Goal: Task Accomplishment & Management: Manage account settings

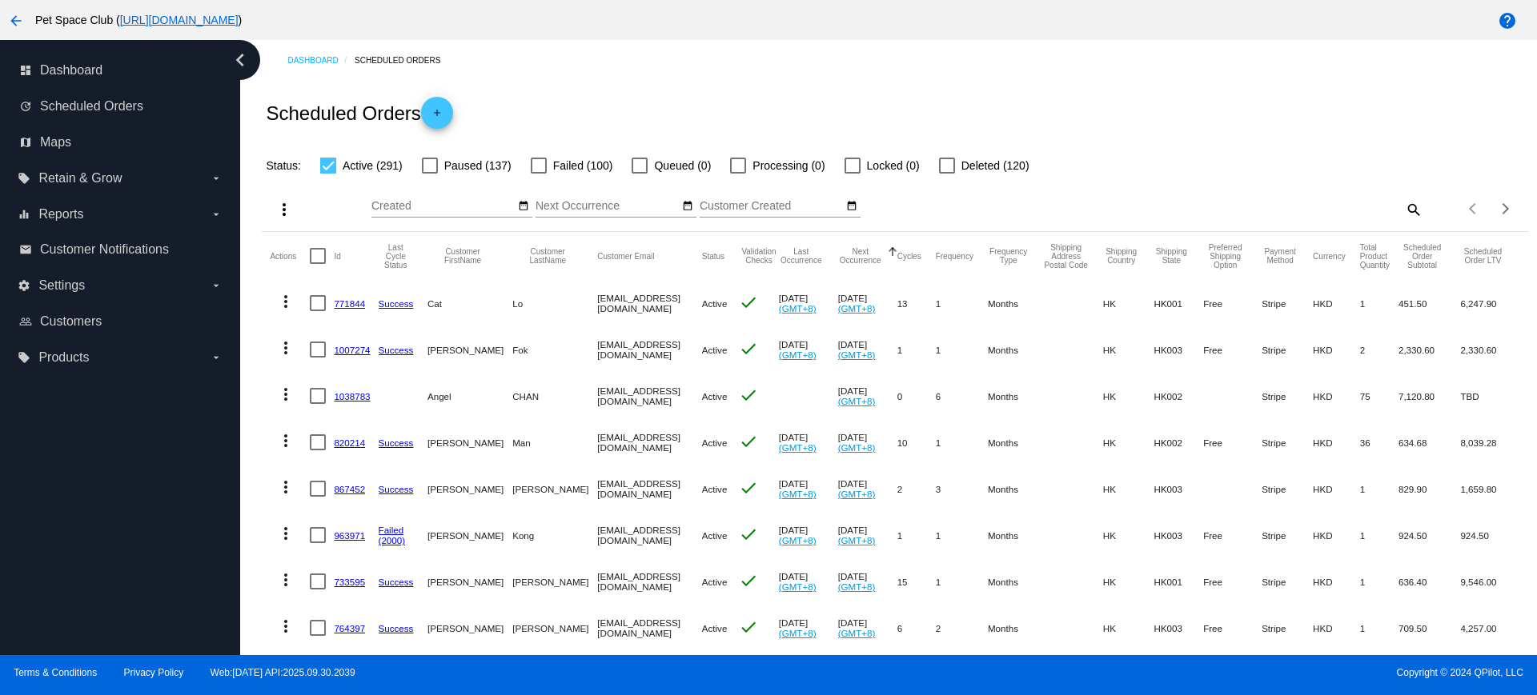
click at [1403, 212] on mat-icon "search" at bounding box center [1412, 209] width 19 height 25
click at [1247, 208] on input "Search" at bounding box center [1264, 206] width 315 height 13
paste input "1035524"
type input "1035524"
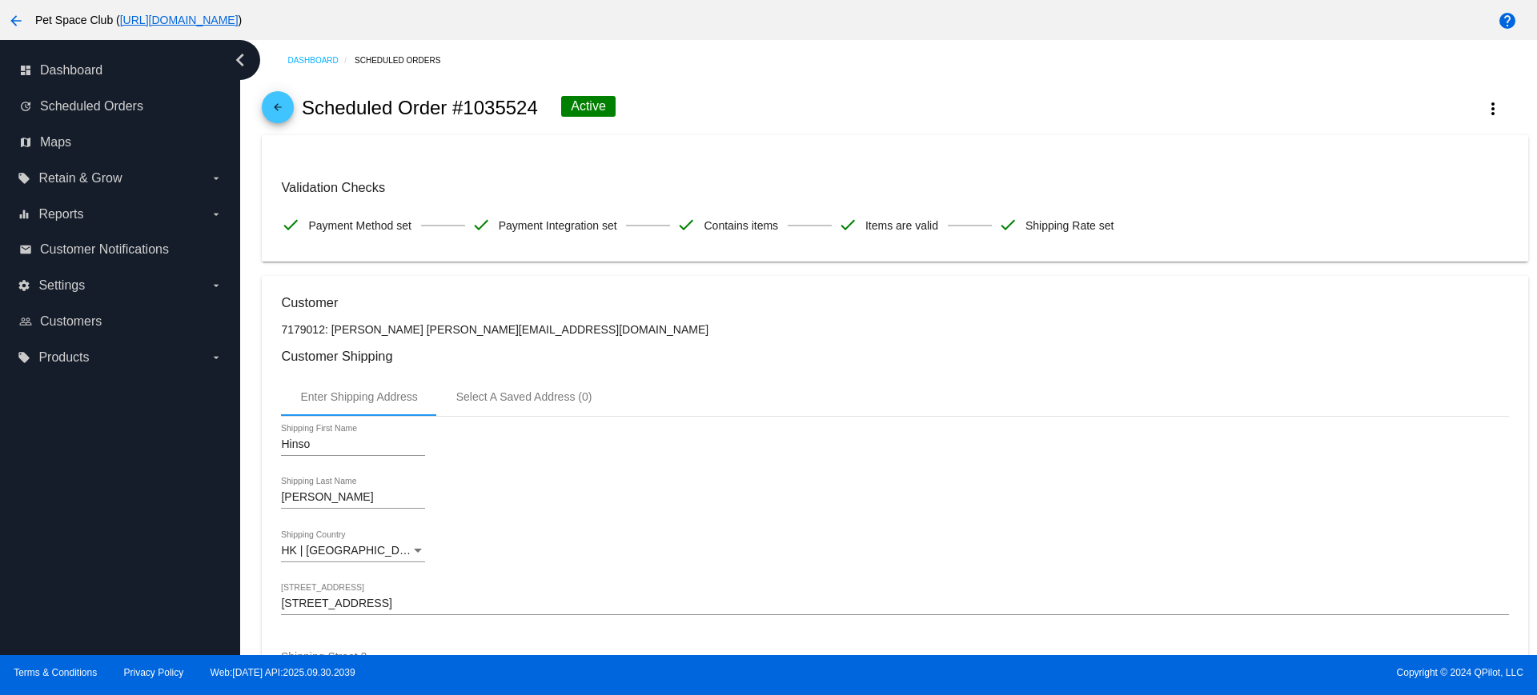
drag, startPoint x: 175, startPoint y: 467, endPoint x: 316, endPoint y: 496, distance: 143.9
click at [175, 467] on div "dashboard Dashboard update Scheduled Orders map Maps local_offer Retain & Grow …" at bounding box center [120, 347] width 240 height 615
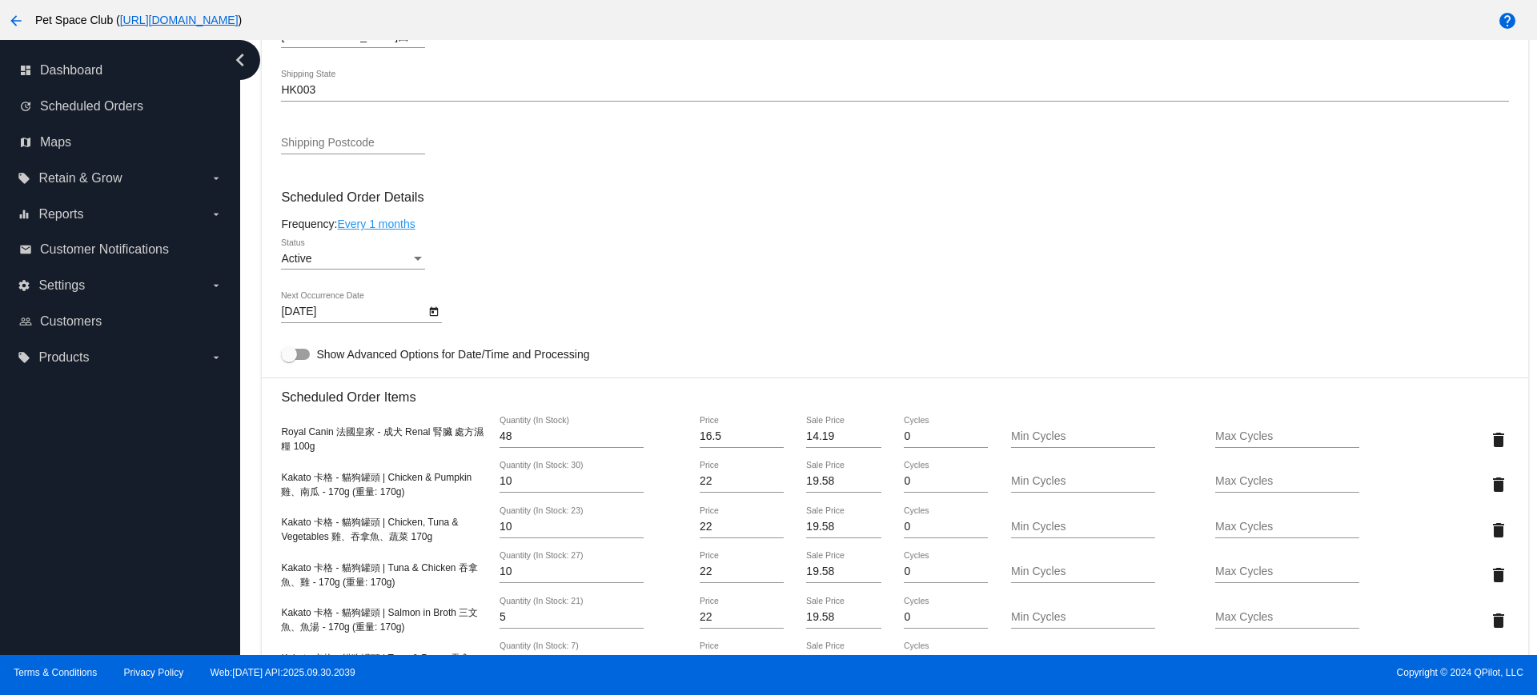
scroll to position [800, 0]
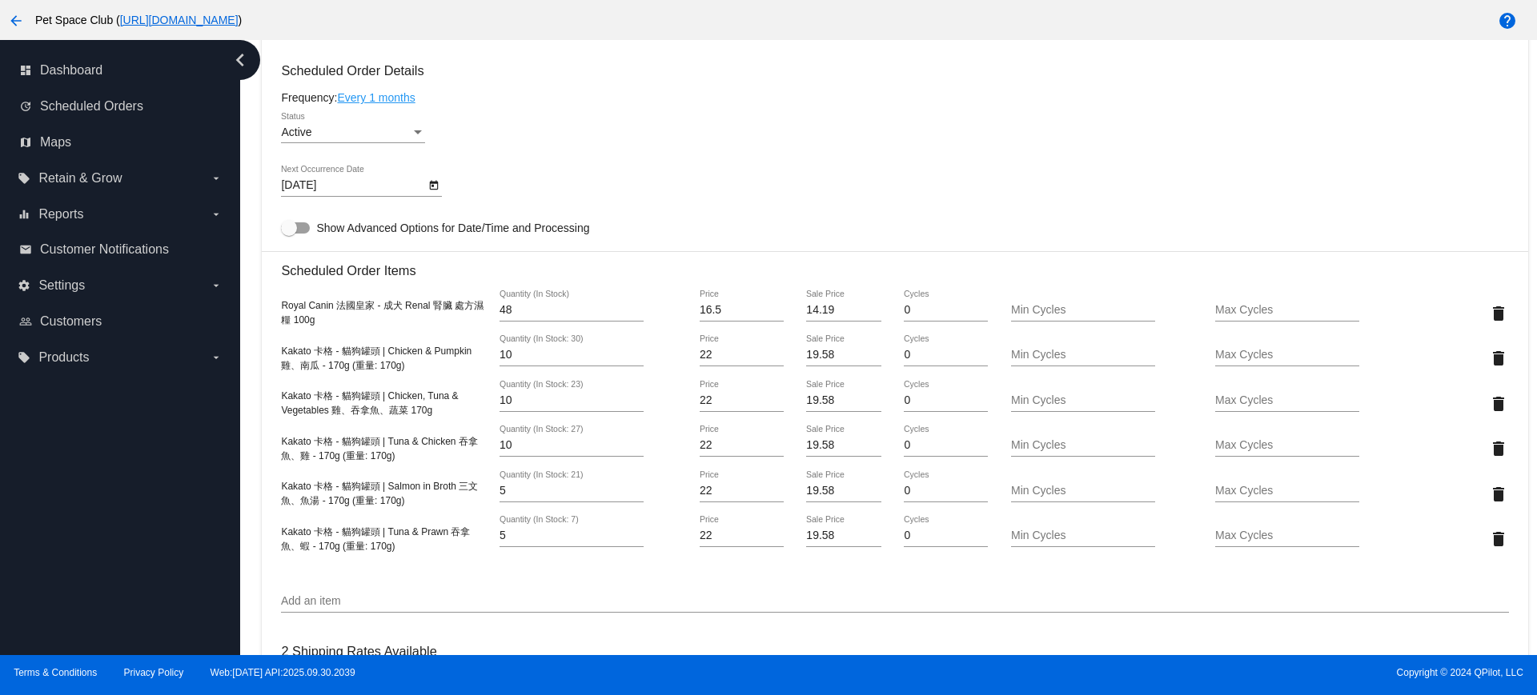
drag, startPoint x: 191, startPoint y: 509, endPoint x: 229, endPoint y: 502, distance: 38.3
click at [191, 509] on div "dashboard Dashboard update Scheduled Orders map Maps local_offer Retain & Grow …" at bounding box center [120, 347] width 240 height 615
click at [430, 184] on icon "Open calendar" at bounding box center [434, 186] width 9 height 10
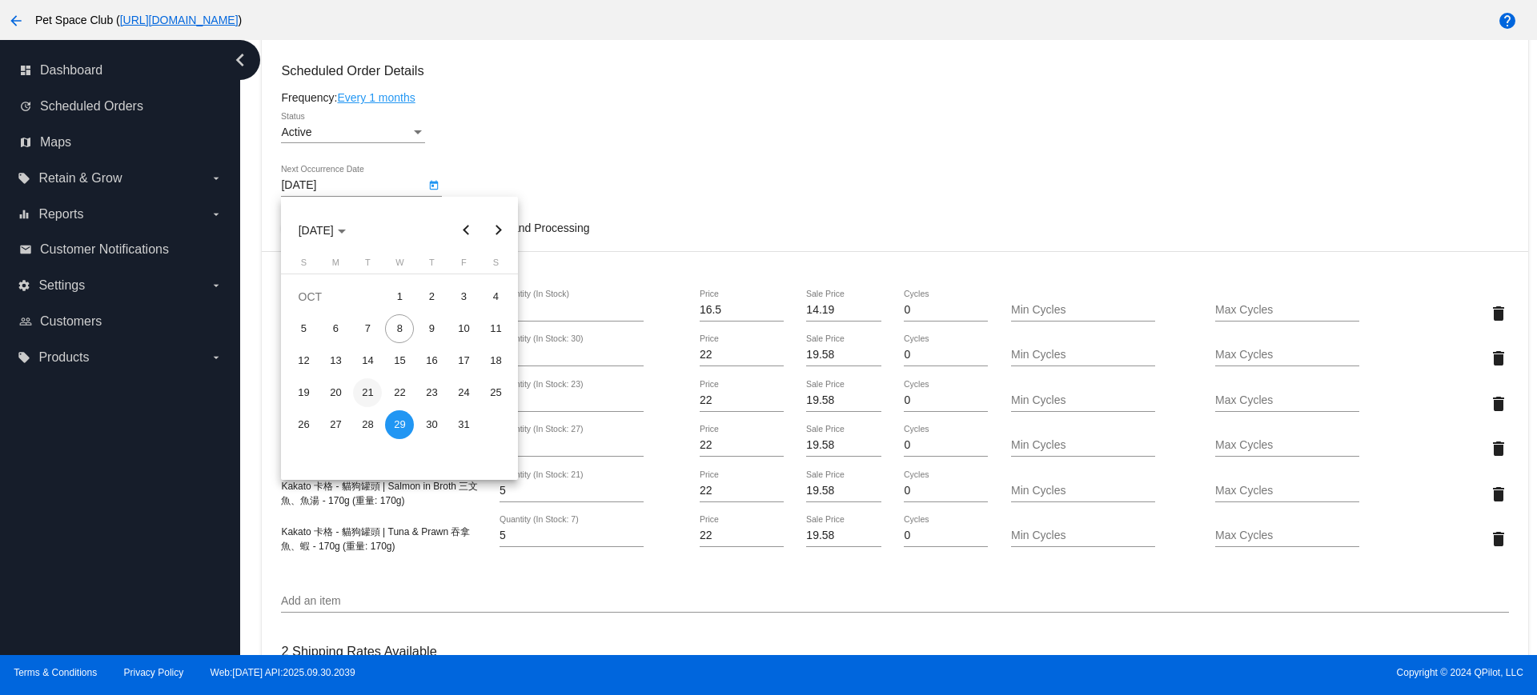
click at [370, 382] on div "21" at bounding box center [367, 393] width 29 height 29
type input "[DATE]"
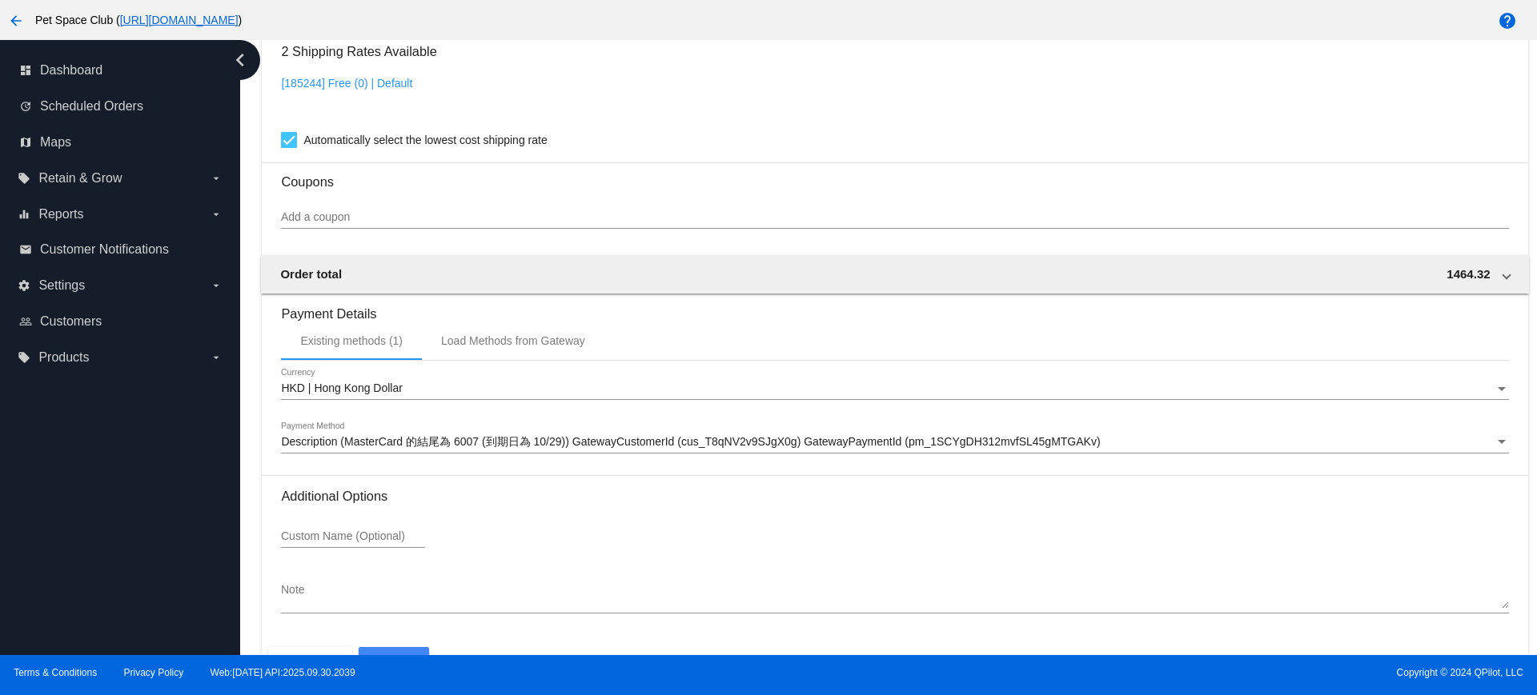
scroll to position [1447, 0]
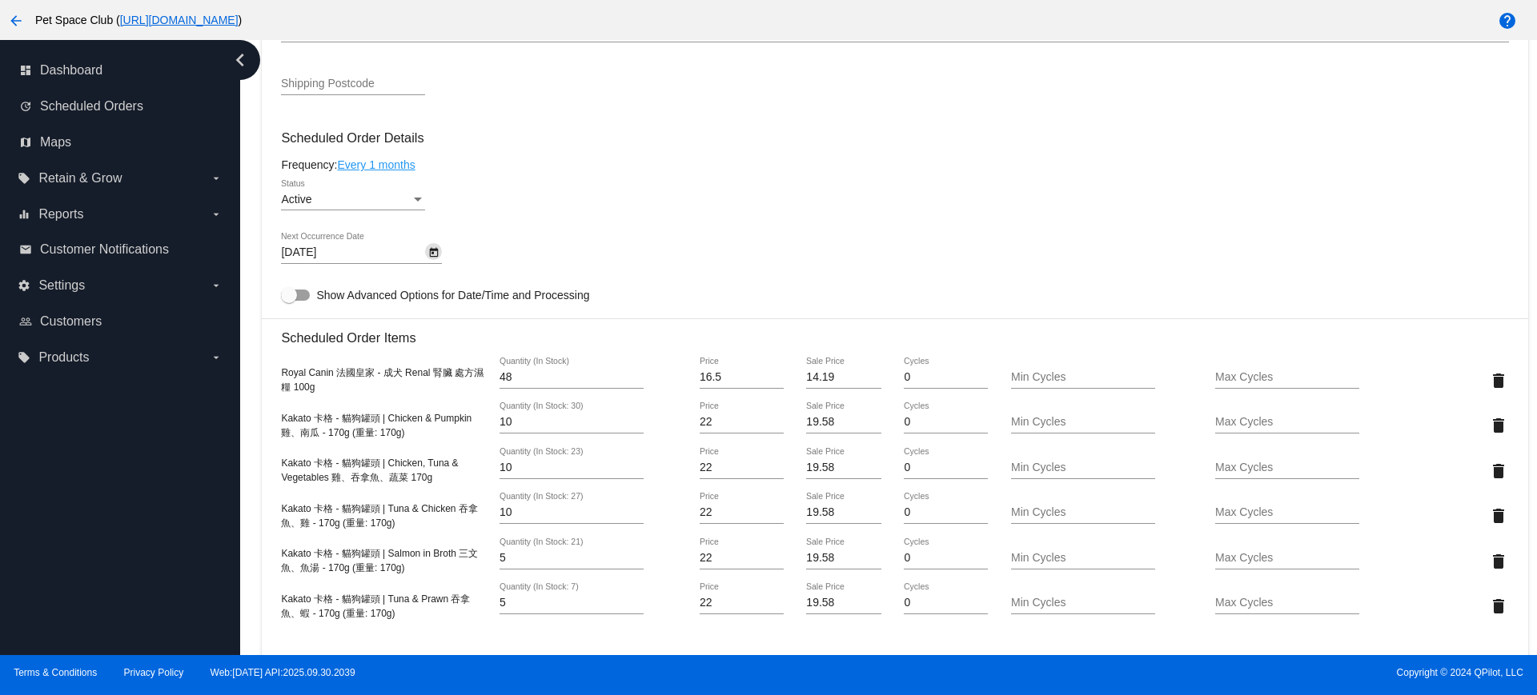
scroll to position [724, 0]
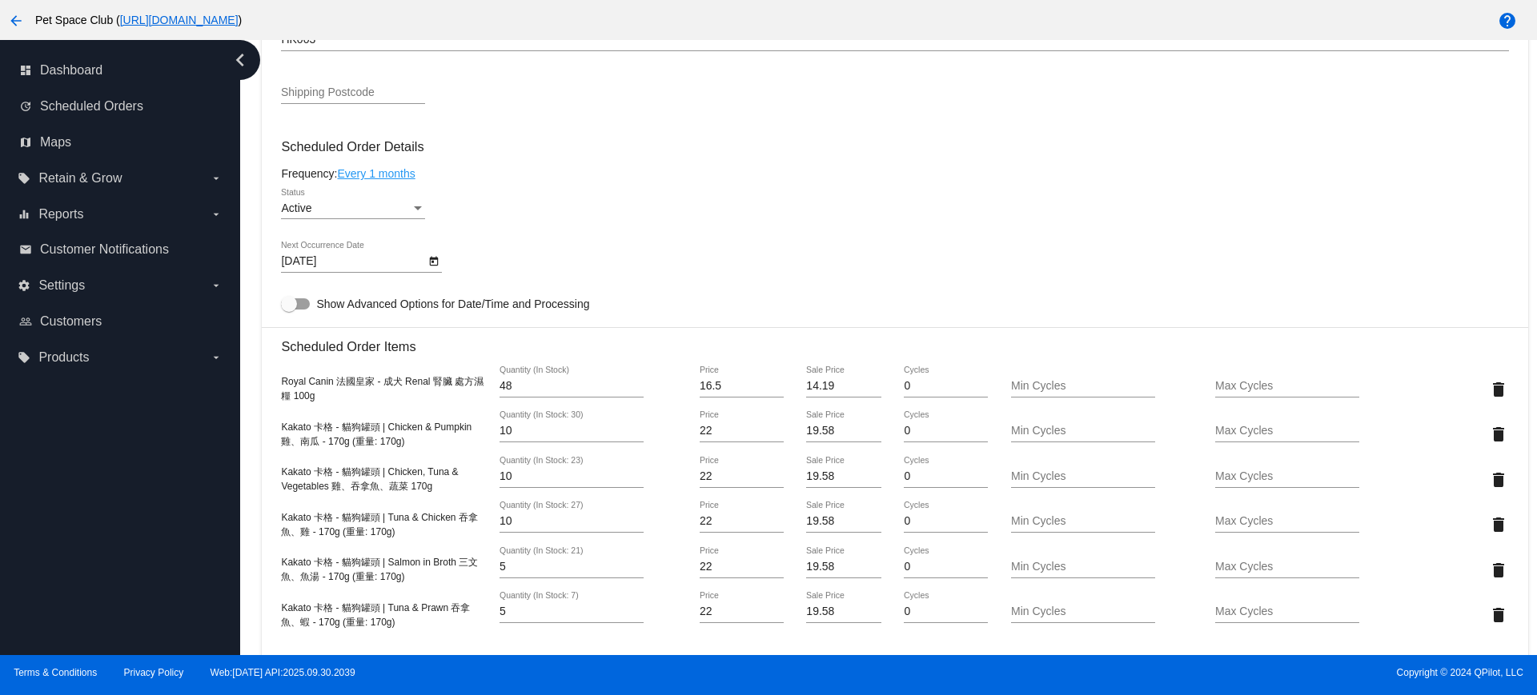
click at [233, 465] on div "dashboard Dashboard update Scheduled Orders map Maps local_offer Retain & Grow …" at bounding box center [120, 347] width 240 height 615
click at [248, 298] on div "Dashboard Scheduled Orders arrow_back Scheduled Order #1035524 Active more_vert…" at bounding box center [888, 347] width 1296 height 615
